Goal: Use online tool/utility: Utilize a website feature to perform a specific function

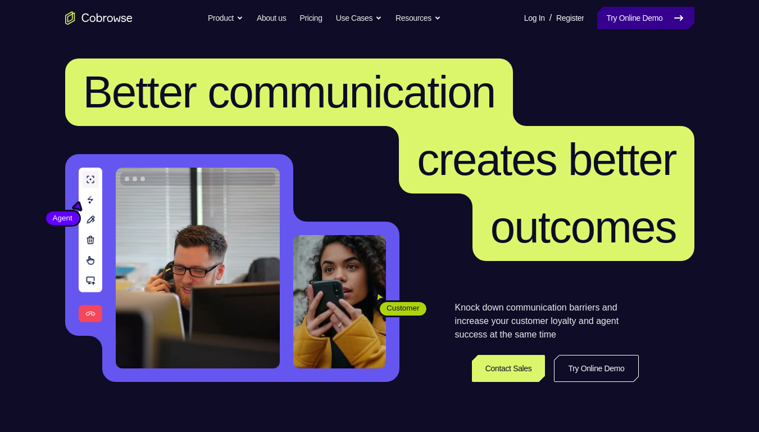
click at [650, 15] on link "Try Online Demo" at bounding box center [645, 18] width 97 height 22
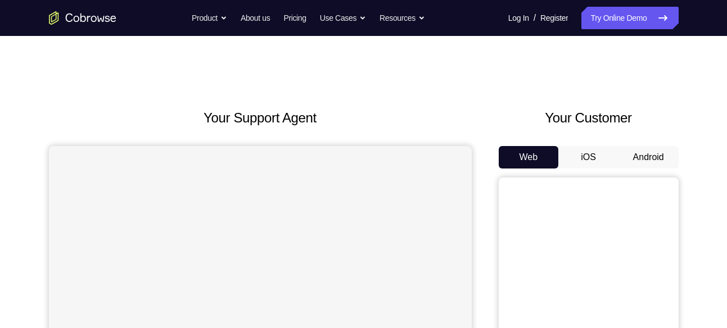
click at [661, 150] on button "Android" at bounding box center [648, 157] width 60 height 22
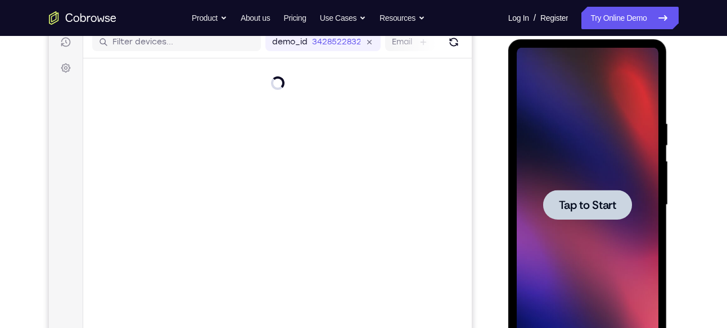
click at [608, 200] on span "Tap to Start" at bounding box center [587, 205] width 57 height 11
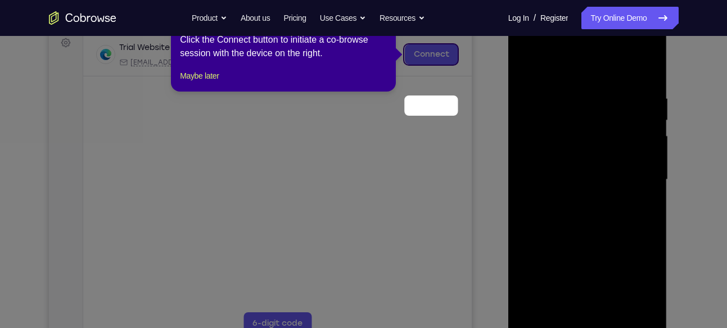
scroll to position [106, 0]
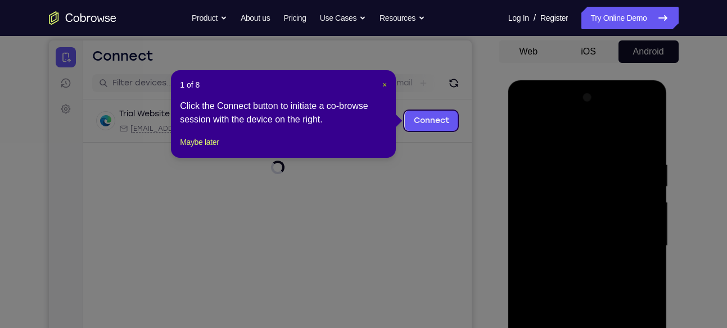
click at [384, 83] on span "×" at bounding box center [384, 84] width 4 height 9
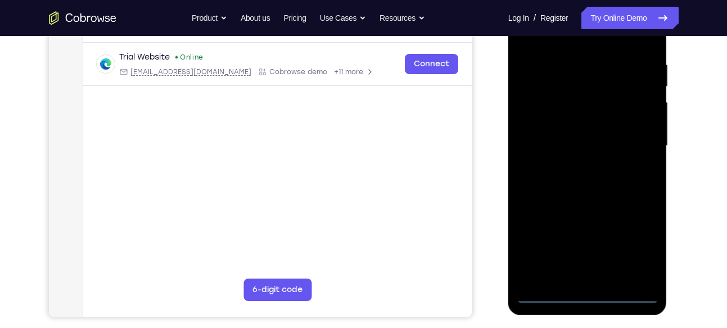
scroll to position [207, 0]
click at [586, 297] on div at bounding box center [588, 145] width 142 height 315
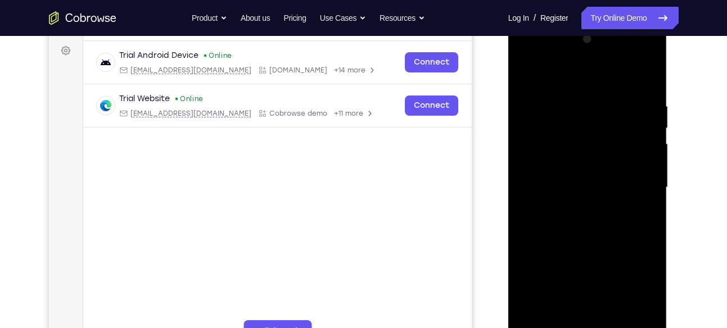
scroll to position [162, 0]
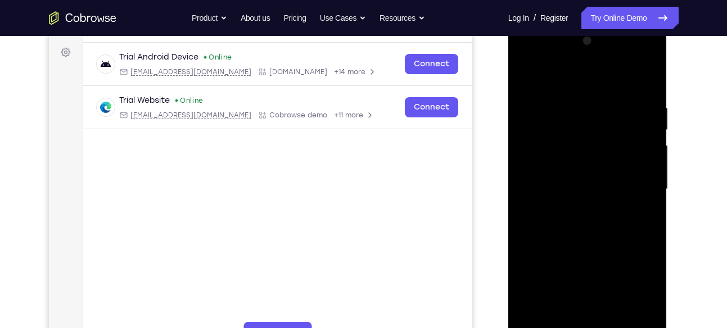
click at [637, 298] on div at bounding box center [588, 189] width 142 height 315
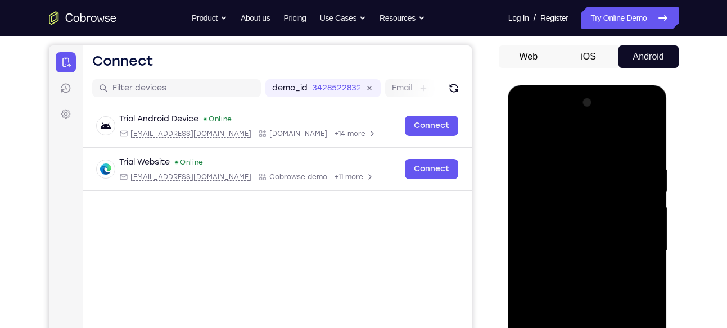
scroll to position [102, 0]
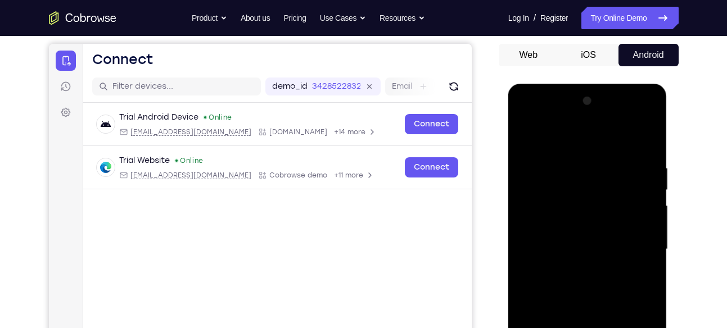
click at [560, 141] on div at bounding box center [588, 249] width 142 height 315
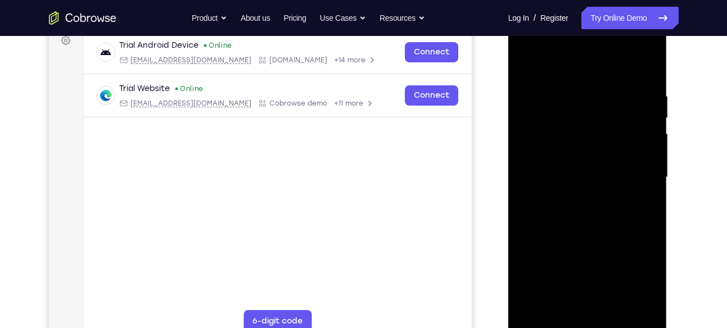
scroll to position [175, 0]
click at [626, 170] on div at bounding box center [588, 177] width 142 height 315
click at [572, 194] on div at bounding box center [588, 177] width 142 height 315
click at [568, 151] on div at bounding box center [588, 177] width 142 height 315
click at [568, 171] on div at bounding box center [588, 177] width 142 height 315
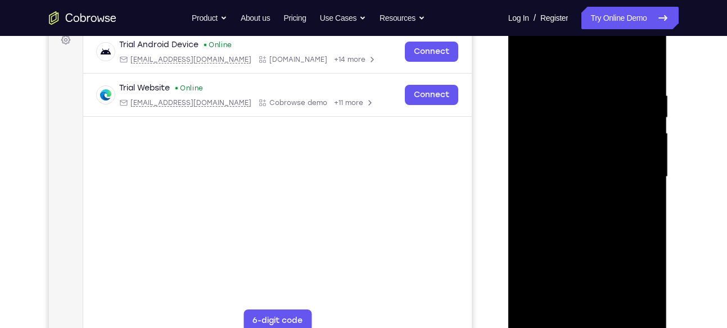
click at [568, 171] on div at bounding box center [588, 177] width 142 height 315
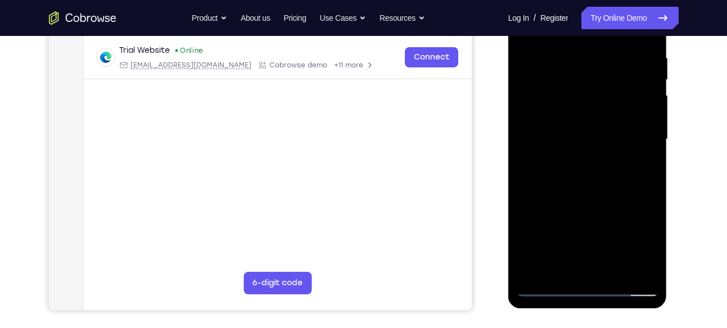
scroll to position [213, 0]
click at [649, 267] on div at bounding box center [588, 138] width 142 height 315
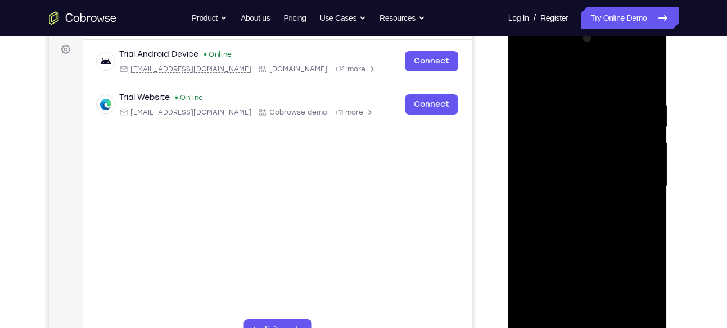
scroll to position [165, 0]
click at [589, 161] on div at bounding box center [588, 187] width 142 height 315
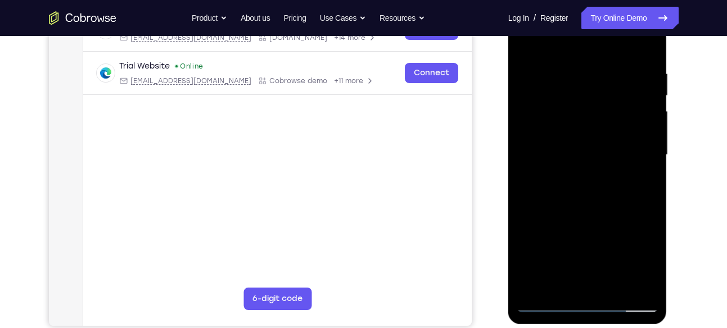
scroll to position [197, 0]
click at [614, 286] on div at bounding box center [588, 154] width 142 height 315
drag, startPoint x: 583, startPoint y: 212, endPoint x: 627, endPoint y: 147, distance: 78.6
click at [627, 147] on div at bounding box center [588, 154] width 142 height 315
click at [573, 280] on div at bounding box center [588, 154] width 142 height 315
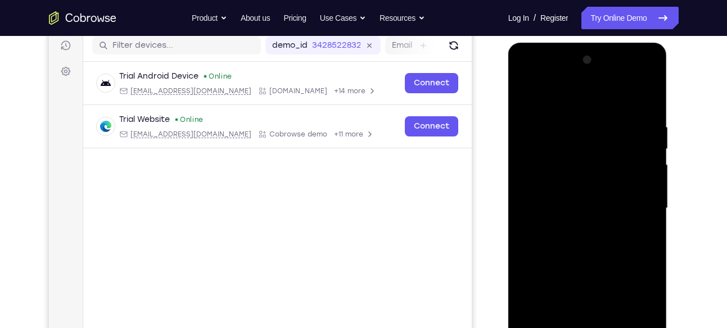
scroll to position [138, 0]
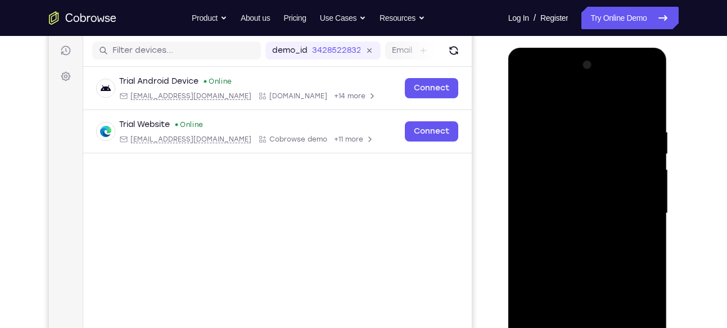
click at [523, 101] on div at bounding box center [588, 213] width 142 height 315
click at [528, 101] on div at bounding box center [588, 213] width 142 height 315
click at [574, 122] on div at bounding box center [588, 213] width 142 height 315
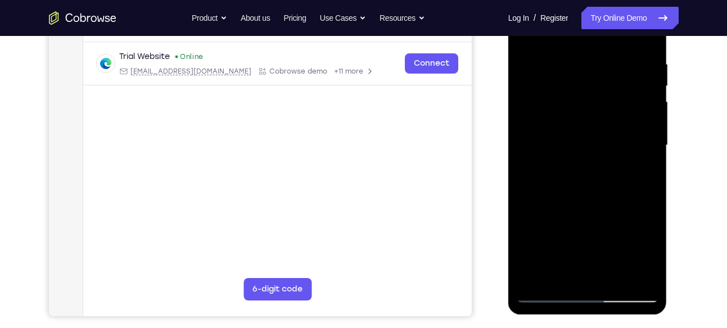
scroll to position [210, 0]
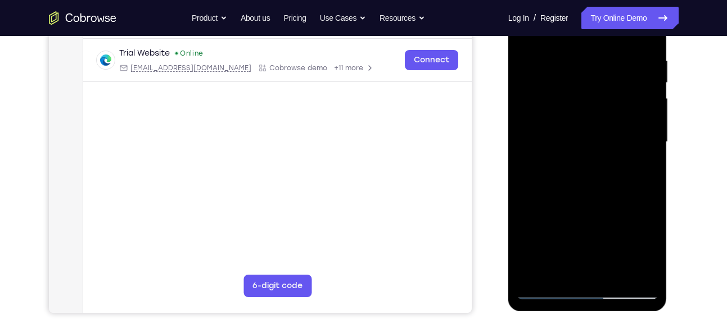
click at [644, 271] on div at bounding box center [588, 142] width 142 height 315
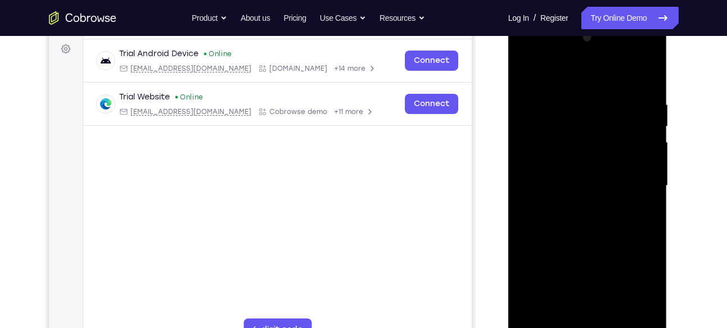
scroll to position [163, 0]
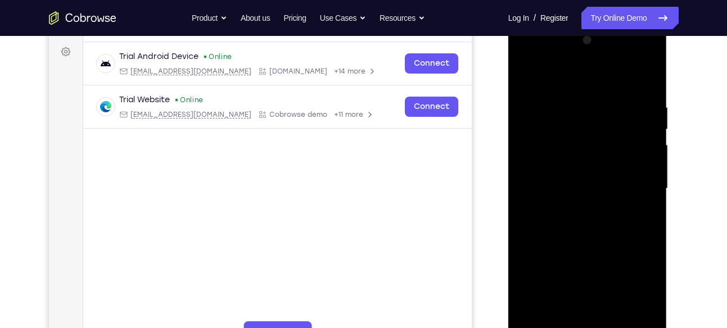
click at [637, 197] on div at bounding box center [588, 188] width 142 height 315
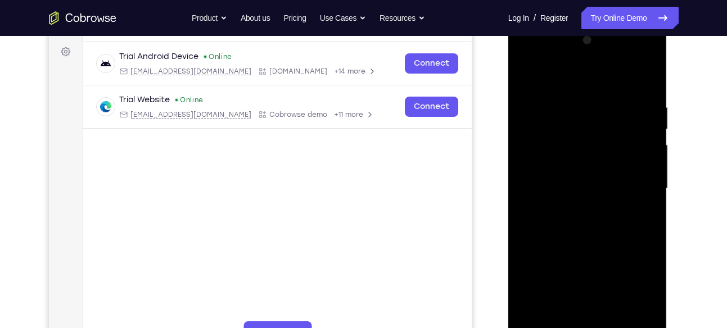
click at [644, 175] on div at bounding box center [588, 188] width 142 height 315
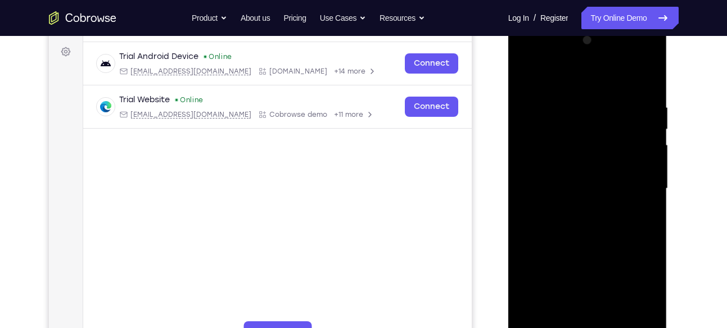
click at [644, 148] on div at bounding box center [588, 188] width 142 height 315
click at [647, 78] on div at bounding box center [588, 188] width 142 height 315
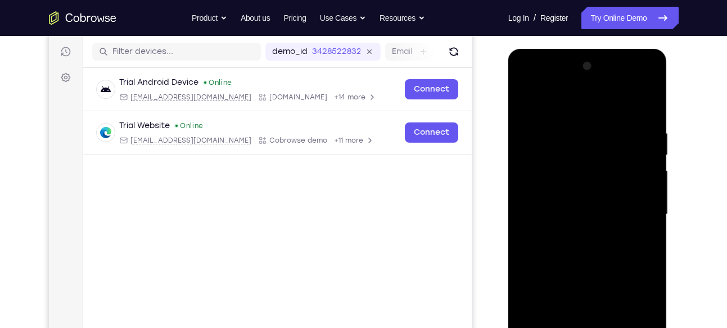
scroll to position [132, 0]
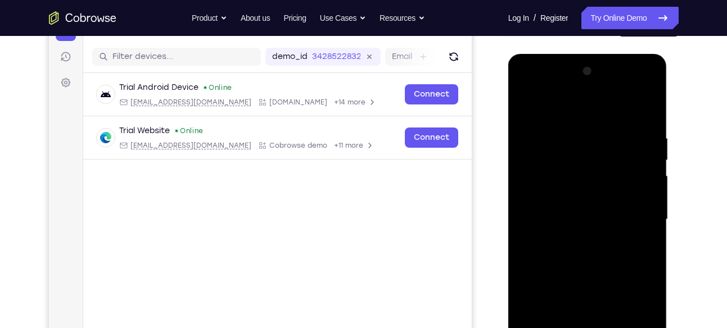
click at [526, 105] on div at bounding box center [588, 219] width 142 height 315
click at [647, 96] on div at bounding box center [588, 219] width 142 height 315
click at [524, 145] on div at bounding box center [588, 219] width 142 height 315
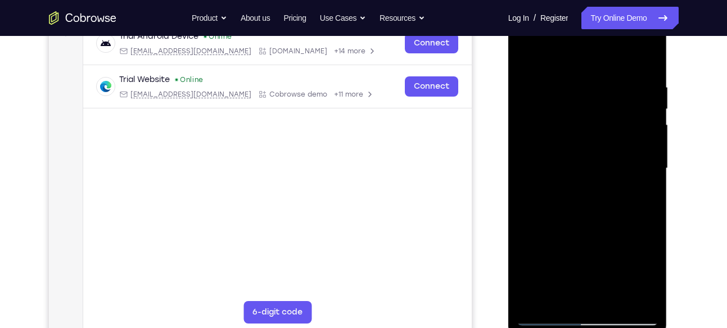
drag, startPoint x: 576, startPoint y: 222, endPoint x: 576, endPoint y: 164, distance: 57.9
click at [576, 164] on div at bounding box center [588, 168] width 142 height 315
click at [656, 287] on div at bounding box center [588, 168] width 142 height 315
click at [651, 161] on div at bounding box center [588, 168] width 142 height 315
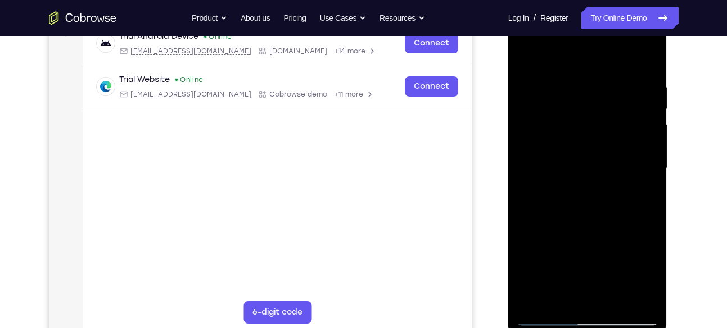
click at [651, 161] on div at bounding box center [588, 168] width 142 height 315
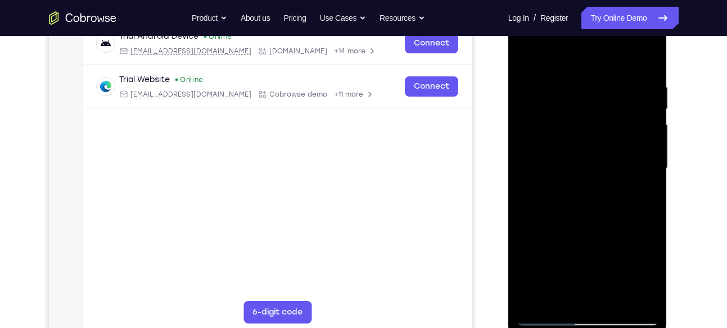
scroll to position [206, 0]
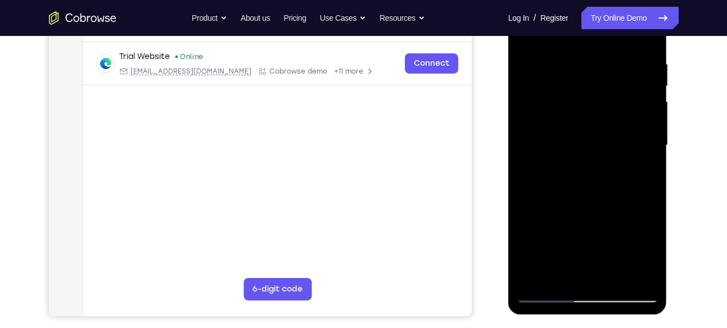
click at [586, 171] on div at bounding box center [588, 145] width 142 height 315
drag, startPoint x: 586, startPoint y: 171, endPoint x: 582, endPoint y: 133, distance: 38.4
click at [582, 133] on div at bounding box center [588, 145] width 142 height 315
drag, startPoint x: 585, startPoint y: 210, endPoint x: 587, endPoint y: 112, distance: 97.3
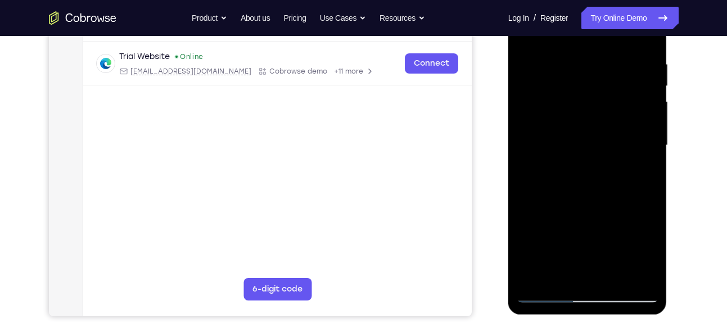
click at [587, 112] on div at bounding box center [588, 145] width 142 height 315
drag, startPoint x: 578, startPoint y: 200, endPoint x: 591, endPoint y: 96, distance: 104.7
click at [591, 96] on div at bounding box center [588, 145] width 142 height 315
drag, startPoint x: 580, startPoint y: 197, endPoint x: 582, endPoint y: 117, distance: 79.8
click at [582, 117] on div at bounding box center [588, 145] width 142 height 315
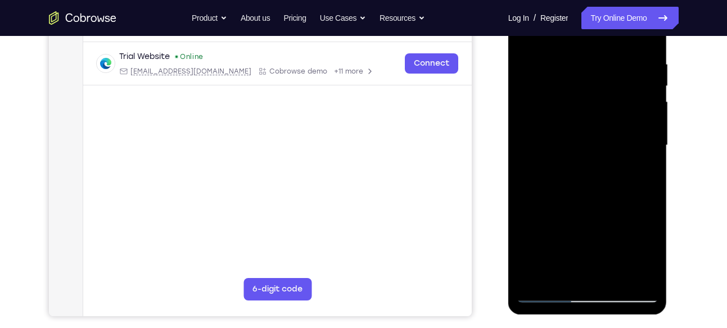
drag, startPoint x: 582, startPoint y: 192, endPoint x: 599, endPoint y: 93, distance: 100.3
click at [599, 93] on div at bounding box center [588, 145] width 142 height 315
drag, startPoint x: 605, startPoint y: 191, endPoint x: 612, endPoint y: 117, distance: 73.9
click at [612, 117] on div at bounding box center [588, 145] width 142 height 315
drag, startPoint x: 585, startPoint y: 189, endPoint x: 594, endPoint y: 88, distance: 101.0
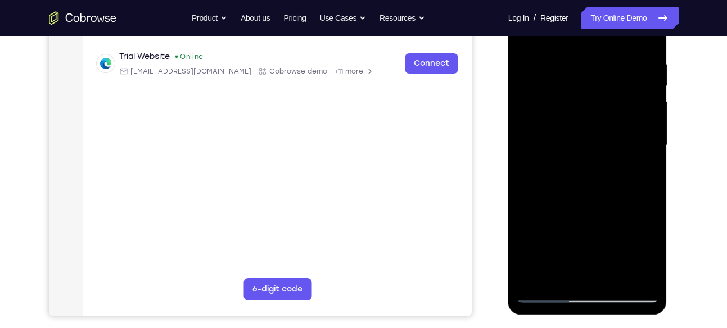
click at [594, 88] on div at bounding box center [588, 145] width 142 height 315
drag, startPoint x: 593, startPoint y: 202, endPoint x: 604, endPoint y: 116, distance: 86.7
click at [604, 116] on div at bounding box center [588, 145] width 142 height 315
drag, startPoint x: 587, startPoint y: 238, endPoint x: 589, endPoint y: 122, distance: 116.4
click at [589, 122] on div at bounding box center [588, 145] width 142 height 315
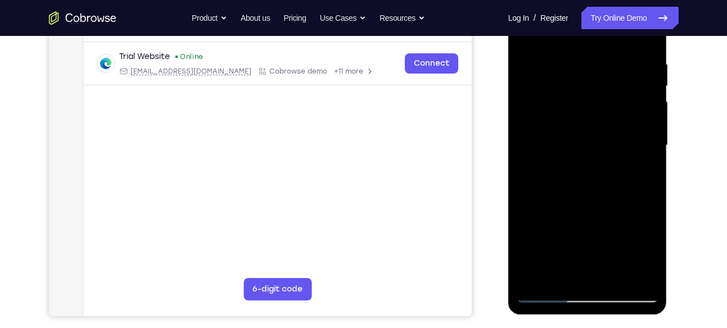
drag, startPoint x: 584, startPoint y: 201, endPoint x: 595, endPoint y: 101, distance: 101.2
click at [595, 101] on div at bounding box center [588, 145] width 142 height 315
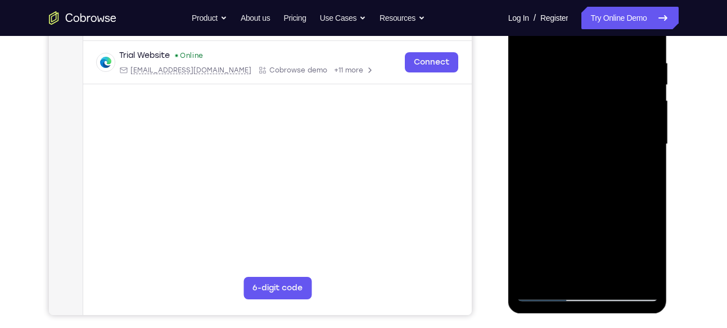
click at [614, 275] on div at bounding box center [588, 144] width 142 height 315
drag, startPoint x: 558, startPoint y: 236, endPoint x: 560, endPoint y: 170, distance: 65.8
click at [560, 170] on div at bounding box center [588, 144] width 142 height 315
click at [570, 221] on div at bounding box center [588, 144] width 142 height 315
click at [580, 268] on div at bounding box center [588, 144] width 142 height 315
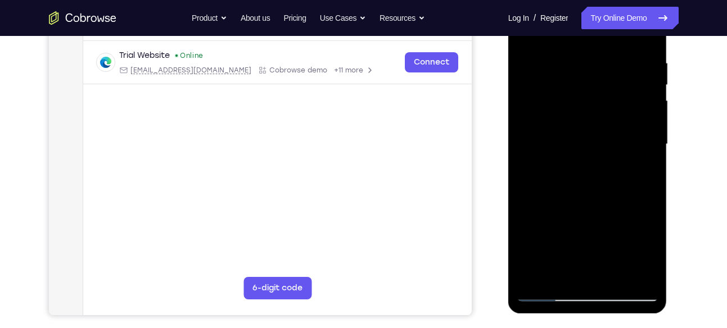
click at [639, 172] on div at bounding box center [588, 144] width 142 height 315
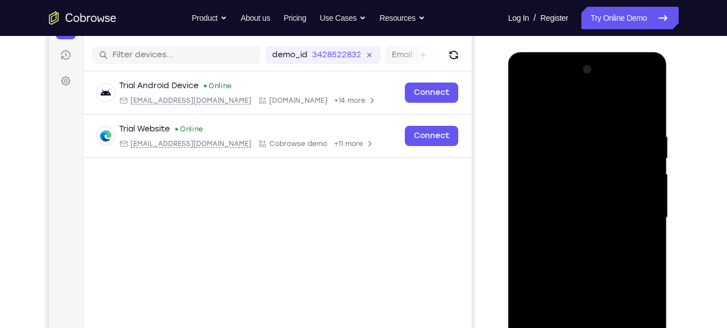
scroll to position [130, 0]
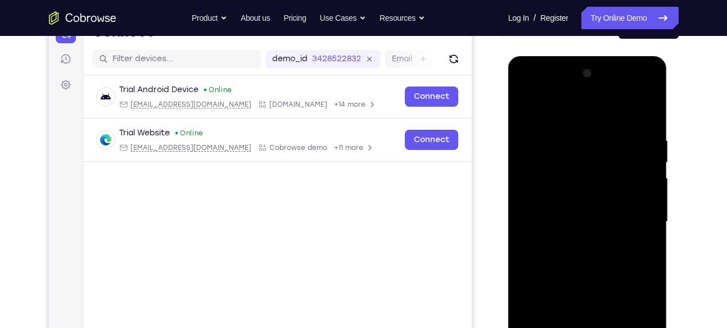
click at [523, 110] on div at bounding box center [588, 222] width 142 height 315
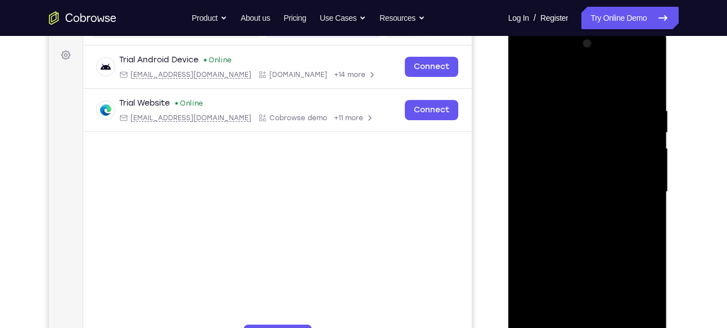
drag, startPoint x: 570, startPoint y: 197, endPoint x: 561, endPoint y: 282, distance: 85.3
click at [561, 282] on div at bounding box center [588, 192] width 142 height 315
drag, startPoint x: 560, startPoint y: 224, endPoint x: 569, endPoint y: 301, distance: 77.0
click at [569, 301] on div at bounding box center [588, 192] width 142 height 315
click at [529, 80] on div at bounding box center [588, 192] width 142 height 315
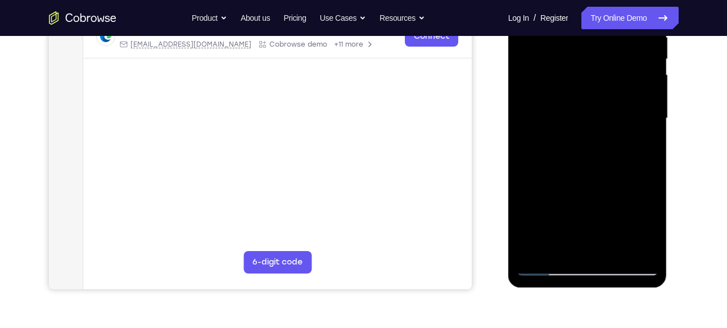
scroll to position [234, 0]
drag, startPoint x: 568, startPoint y: 58, endPoint x: 570, endPoint y: 76, distance: 17.5
click at [570, 76] on div at bounding box center [588, 118] width 142 height 315
drag, startPoint x: 577, startPoint y: 187, endPoint x: 596, endPoint y: 77, distance: 111.3
click at [596, 77] on div at bounding box center [588, 118] width 142 height 315
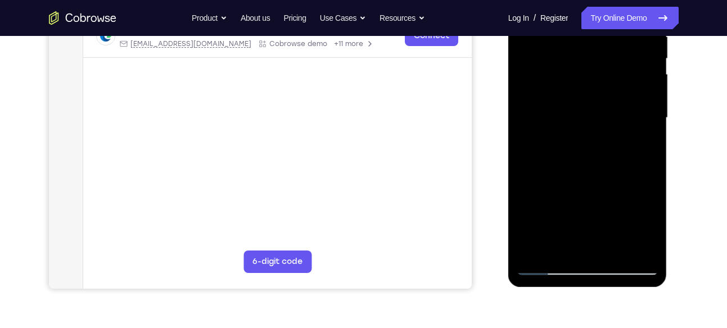
drag, startPoint x: 582, startPoint y: 197, endPoint x: 603, endPoint y: 81, distance: 118.2
click at [603, 81] on div at bounding box center [588, 118] width 142 height 315
drag, startPoint x: 585, startPoint y: 209, endPoint x: 613, endPoint y: 69, distance: 142.2
click at [613, 69] on div at bounding box center [588, 118] width 142 height 315
drag, startPoint x: 594, startPoint y: 166, endPoint x: 611, endPoint y: 76, distance: 92.0
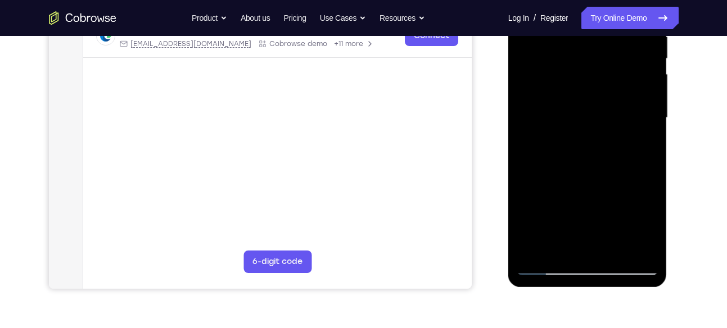
click at [611, 76] on div at bounding box center [588, 118] width 142 height 315
drag, startPoint x: 608, startPoint y: 172, endPoint x: 615, endPoint y: 105, distance: 67.8
click at [615, 105] on div at bounding box center [588, 118] width 142 height 315
click at [638, 246] on div at bounding box center [588, 118] width 142 height 315
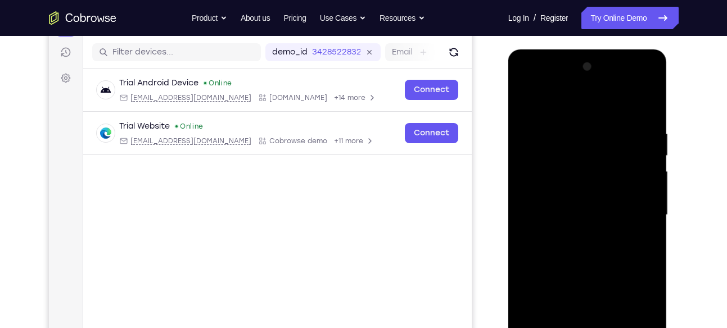
scroll to position [131, 0]
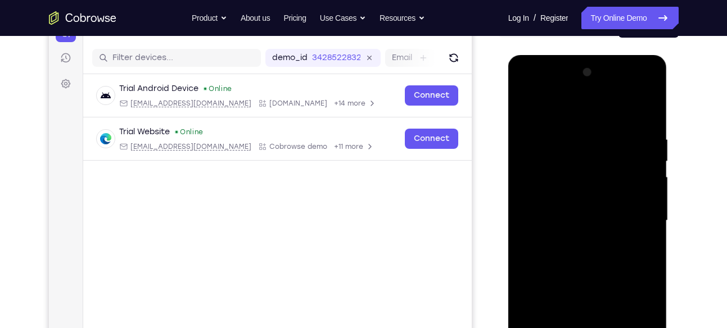
click at [562, 194] on div at bounding box center [588, 221] width 142 height 315
click at [598, 193] on div at bounding box center [588, 221] width 142 height 315
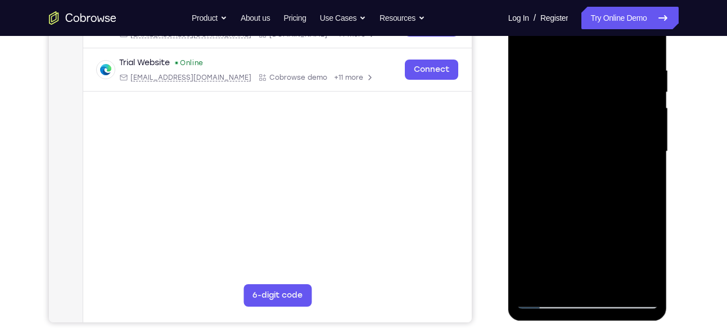
scroll to position [201, 0]
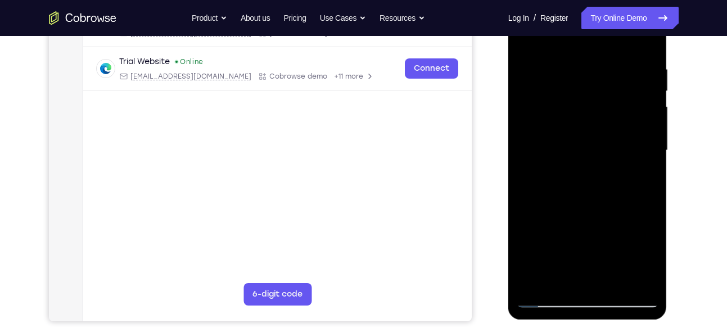
click at [640, 121] on div at bounding box center [588, 150] width 142 height 315
click at [610, 122] on div at bounding box center [588, 150] width 142 height 315
click at [586, 174] on div at bounding box center [588, 150] width 142 height 315
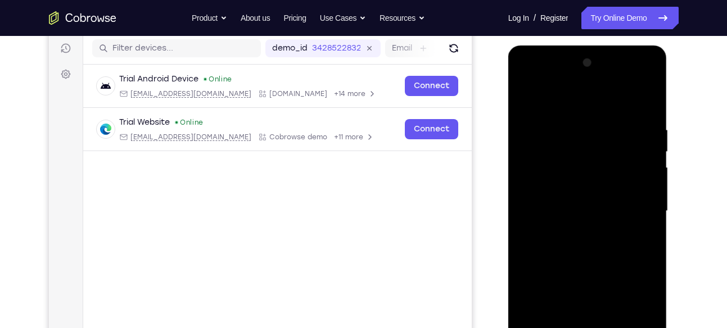
scroll to position [139, 0]
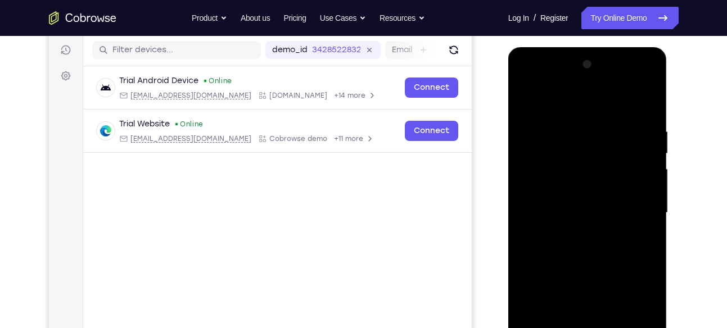
click at [527, 99] on div at bounding box center [588, 213] width 142 height 315
drag, startPoint x: 563, startPoint y: 216, endPoint x: 571, endPoint y: 110, distance: 106.6
click at [571, 110] on div at bounding box center [588, 213] width 142 height 315
drag, startPoint x: 572, startPoint y: 228, endPoint x: 591, endPoint y: 132, distance: 97.9
click at [591, 132] on div at bounding box center [588, 213] width 142 height 315
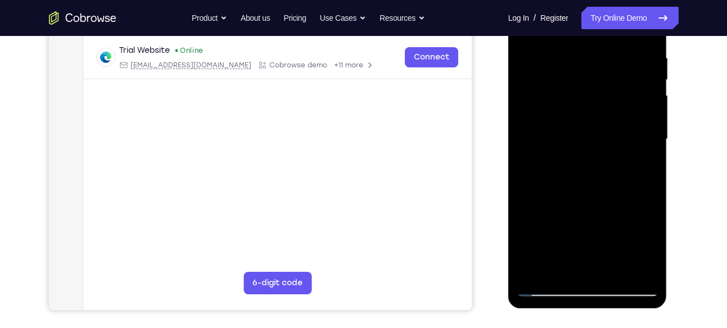
scroll to position [215, 0]
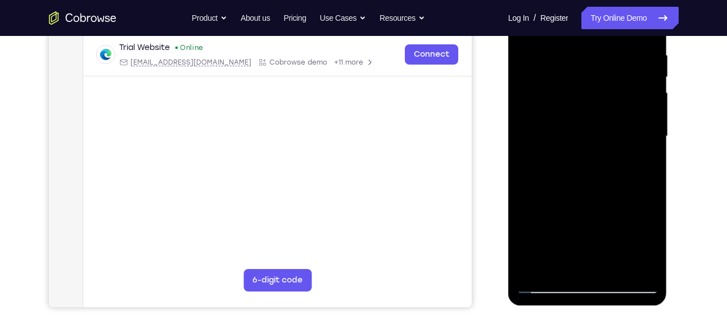
click at [532, 266] on div at bounding box center [588, 136] width 142 height 315
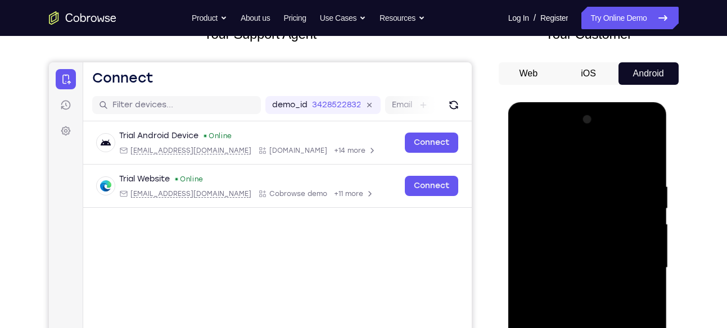
scroll to position [79, 0]
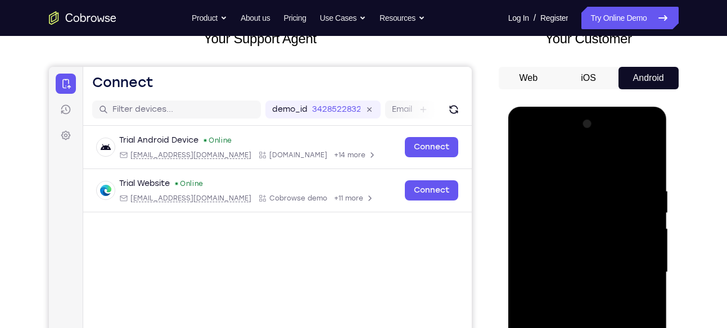
click at [614, 182] on div at bounding box center [588, 272] width 142 height 315
click at [645, 163] on div at bounding box center [588, 272] width 142 height 315
drag, startPoint x: 590, startPoint y: 236, endPoint x: 601, endPoint y: 301, distance: 66.1
click at [601, 301] on div at bounding box center [588, 272] width 142 height 315
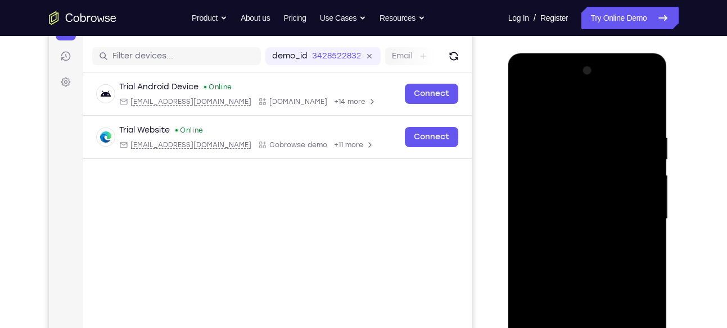
scroll to position [133, 0]
drag, startPoint x: 596, startPoint y: 164, endPoint x: 608, endPoint y: 291, distance: 127.6
click at [608, 291] on div at bounding box center [588, 218] width 142 height 315
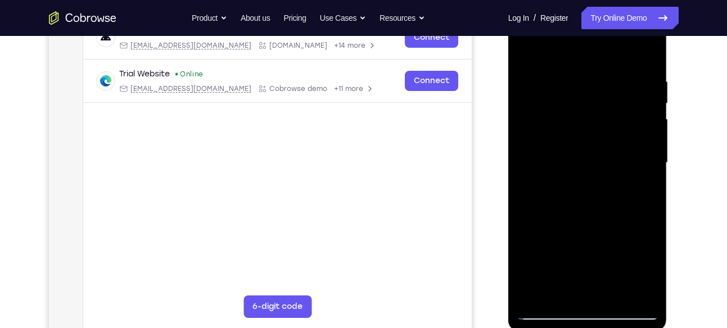
scroll to position [190, 0]
drag, startPoint x: 585, startPoint y: 134, endPoint x: 593, endPoint y: 101, distance: 34.6
click at [593, 101] on div at bounding box center [588, 161] width 142 height 315
click at [523, 229] on div at bounding box center [588, 161] width 142 height 315
drag, startPoint x: 582, startPoint y: 218, endPoint x: 581, endPoint y: 105, distance: 113.0
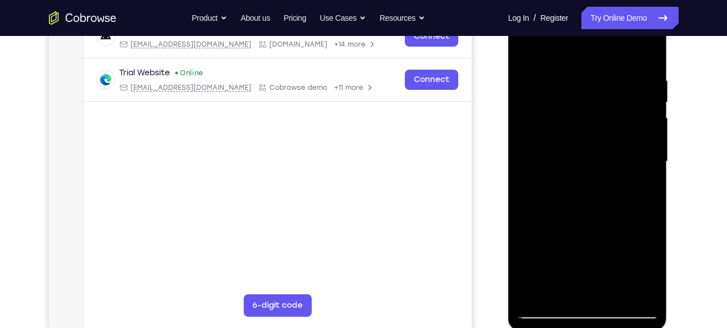
click at [581, 105] on div at bounding box center [588, 161] width 142 height 315
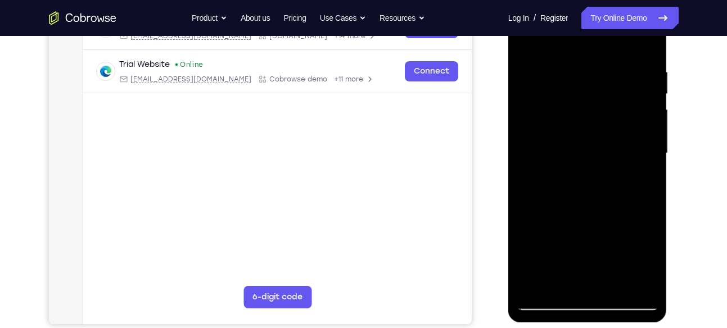
drag, startPoint x: 577, startPoint y: 206, endPoint x: 591, endPoint y: 104, distance: 102.7
click at [591, 104] on div at bounding box center [588, 153] width 142 height 315
drag, startPoint x: 582, startPoint y: 207, endPoint x: 596, endPoint y: 98, distance: 109.5
click at [596, 98] on div at bounding box center [588, 153] width 142 height 315
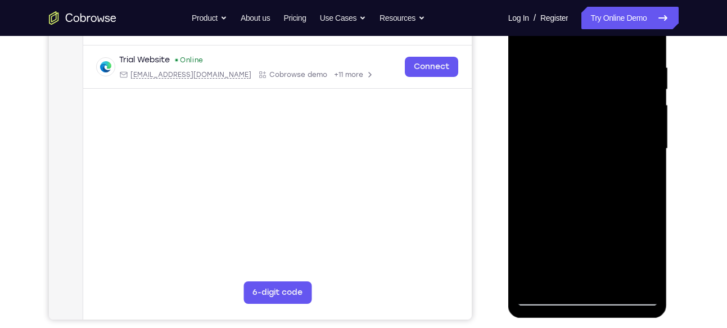
drag, startPoint x: 579, startPoint y: 207, endPoint x: 597, endPoint y: 87, distance: 121.6
click at [597, 87] on div at bounding box center [588, 149] width 142 height 315
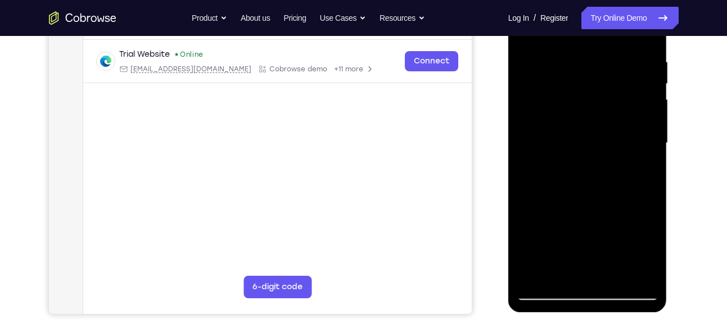
scroll to position [209, 0]
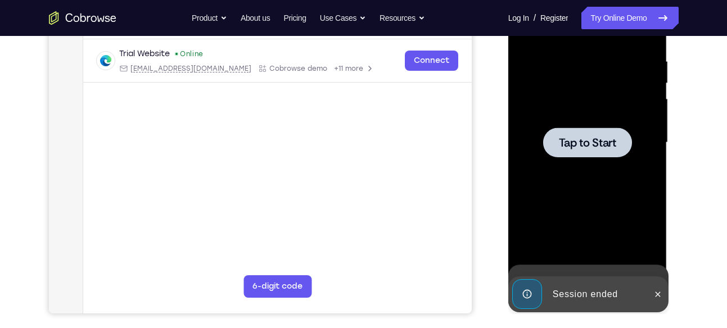
drag, startPoint x: 584, startPoint y: 161, endPoint x: 588, endPoint y: 102, distance: 59.7
click at [588, 102] on div at bounding box center [588, 142] width 142 height 315
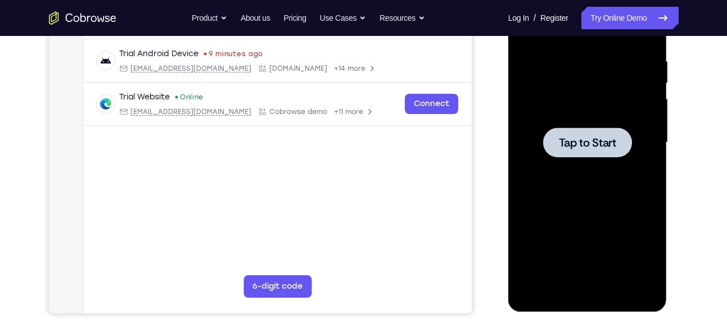
click at [584, 163] on div at bounding box center [588, 142] width 142 height 315
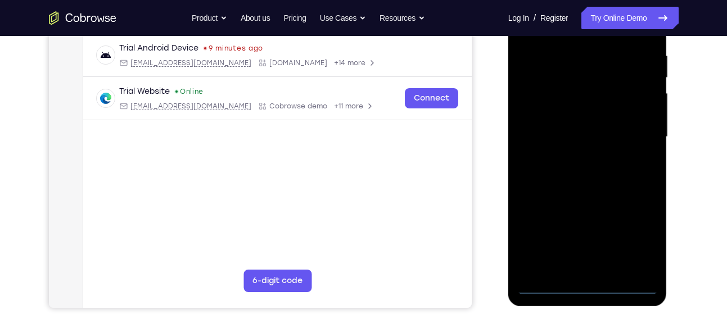
scroll to position [215, 0]
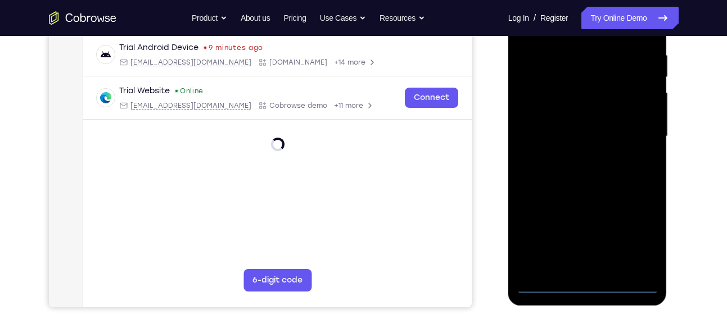
click at [582, 291] on div at bounding box center [588, 136] width 142 height 315
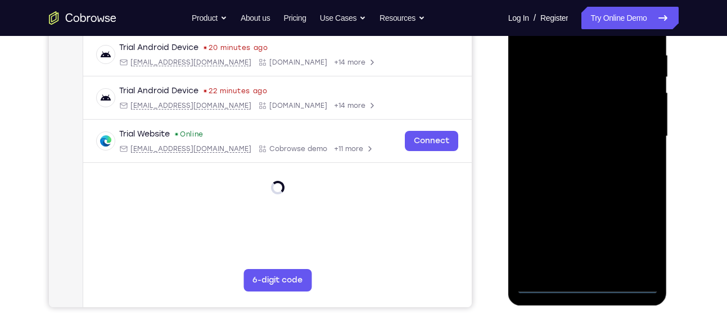
click at [636, 247] on div at bounding box center [588, 136] width 142 height 315
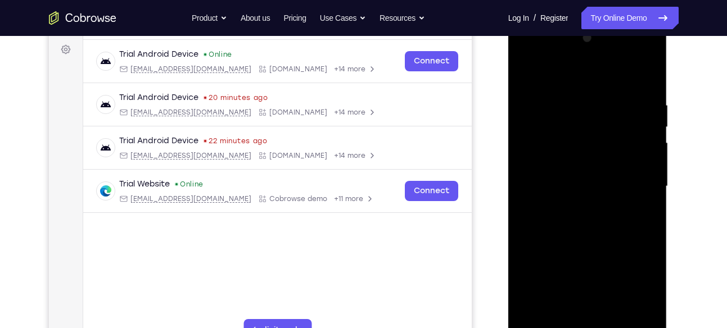
scroll to position [164, 0]
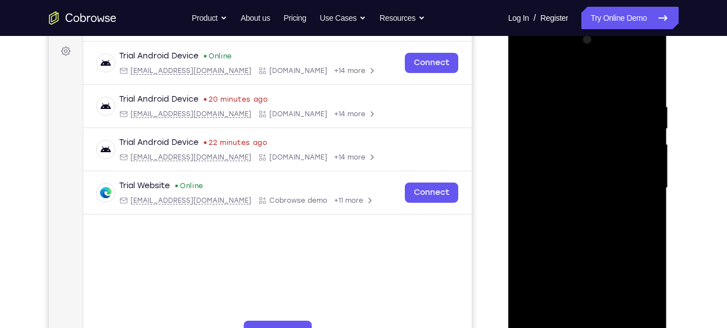
click at [581, 75] on div at bounding box center [588, 188] width 142 height 315
click at [634, 190] on div at bounding box center [588, 188] width 142 height 315
click at [573, 210] on div at bounding box center [588, 188] width 142 height 315
click at [577, 178] on div at bounding box center [588, 188] width 142 height 315
click at [573, 174] on div at bounding box center [588, 188] width 142 height 315
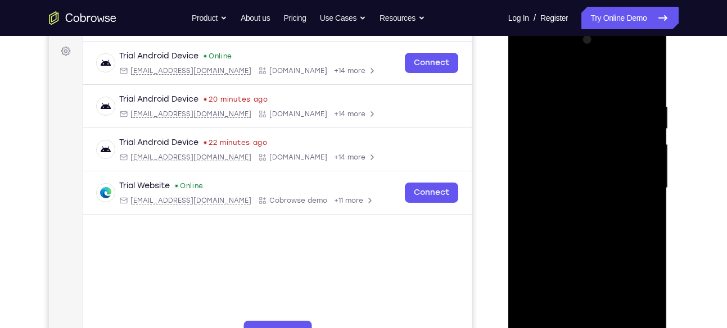
click at [582, 185] on div at bounding box center [588, 188] width 142 height 315
click at [641, 205] on div at bounding box center [588, 188] width 142 height 315
click at [599, 187] on div at bounding box center [588, 188] width 142 height 315
click at [603, 215] on div at bounding box center [588, 188] width 142 height 315
click at [603, 224] on div at bounding box center [588, 188] width 142 height 315
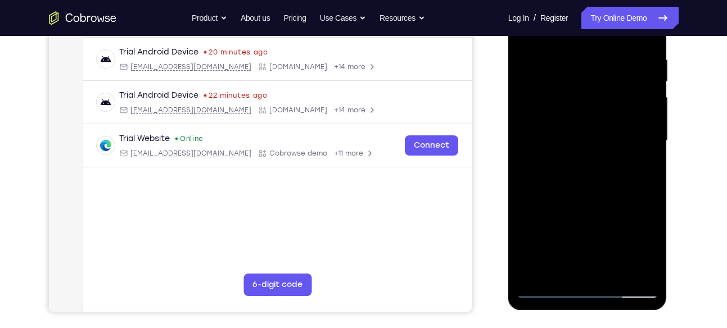
scroll to position [214, 0]
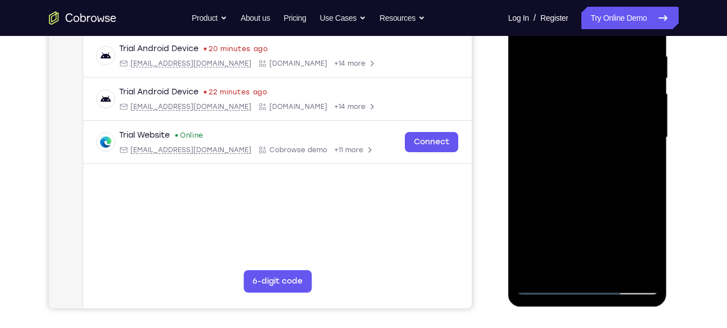
click at [581, 190] on div at bounding box center [588, 137] width 142 height 315
click at [612, 272] on div at bounding box center [588, 137] width 142 height 315
click at [587, 198] on div at bounding box center [588, 137] width 142 height 315
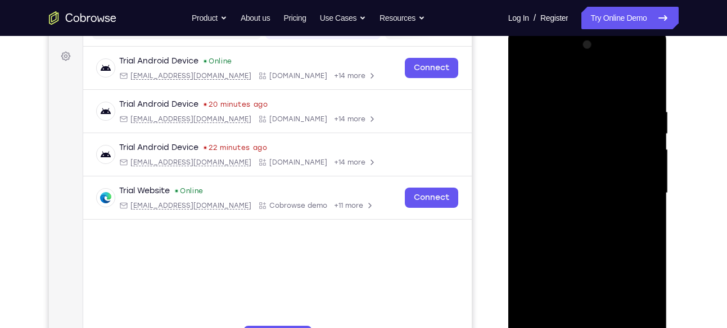
click at [560, 211] on div at bounding box center [588, 193] width 142 height 315
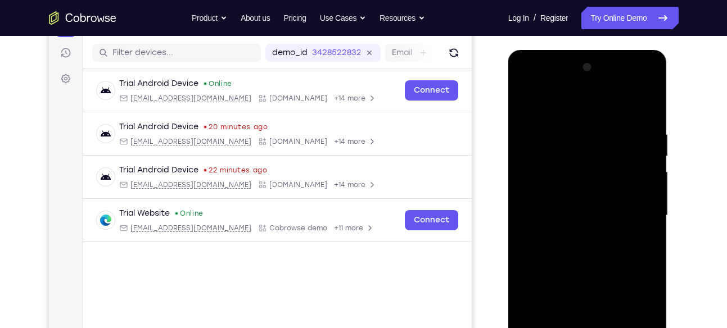
scroll to position [135, 0]
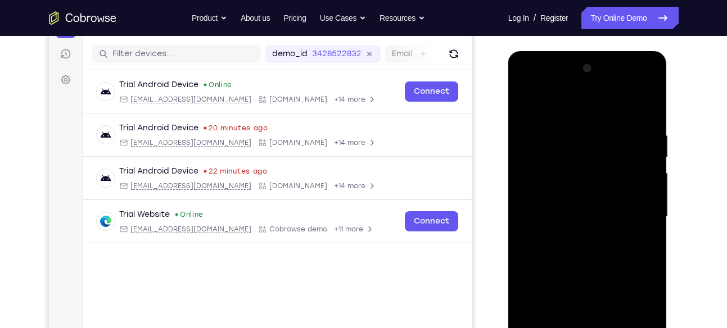
click at [527, 80] on div at bounding box center [588, 217] width 142 height 315
